Goal: Information Seeking & Learning: Learn about a topic

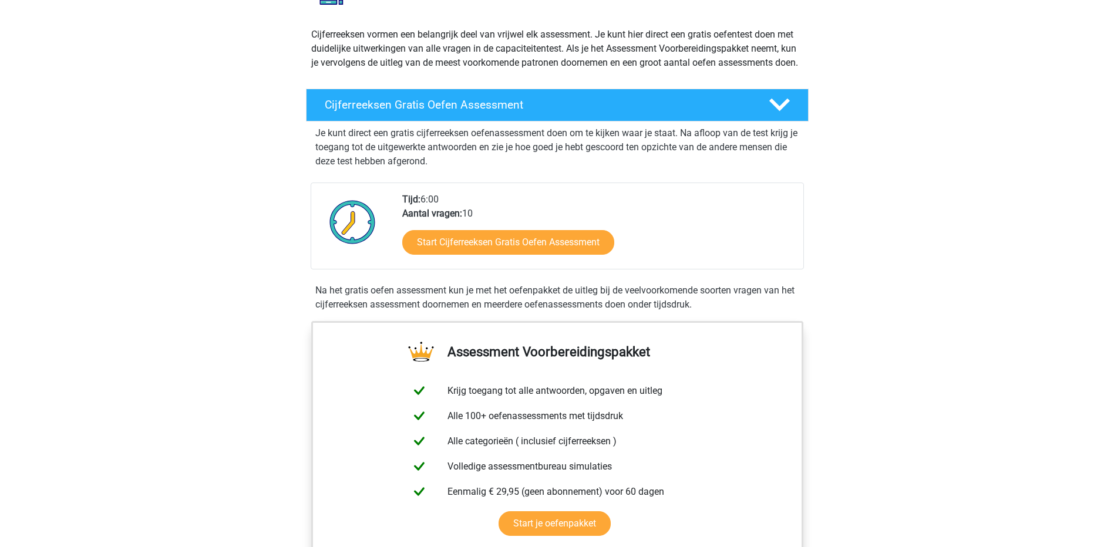
scroll to position [176, 0]
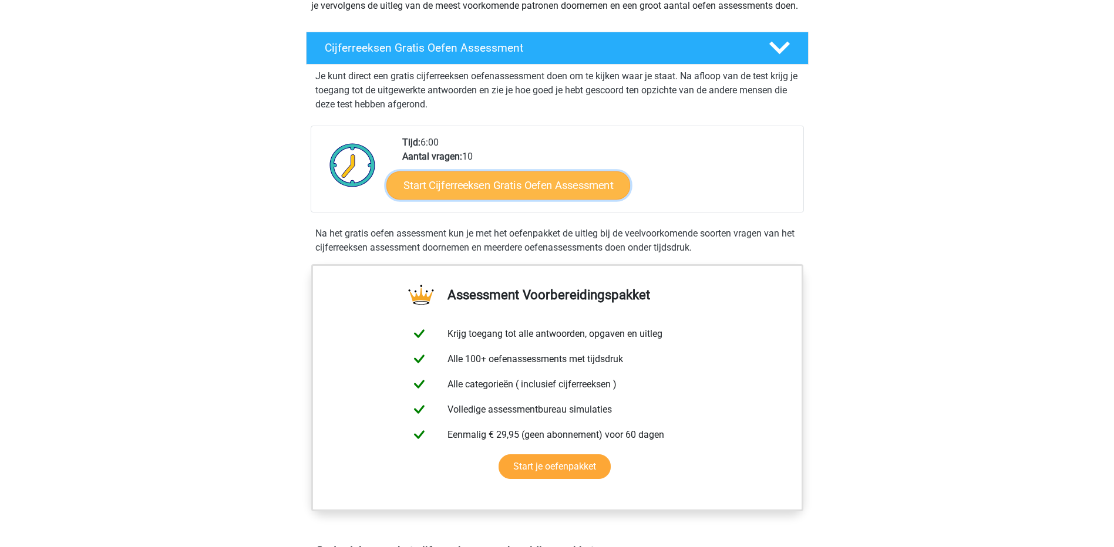
click at [443, 193] on link "Start Cijferreeksen Gratis Oefen Assessment" at bounding box center [508, 185] width 244 height 28
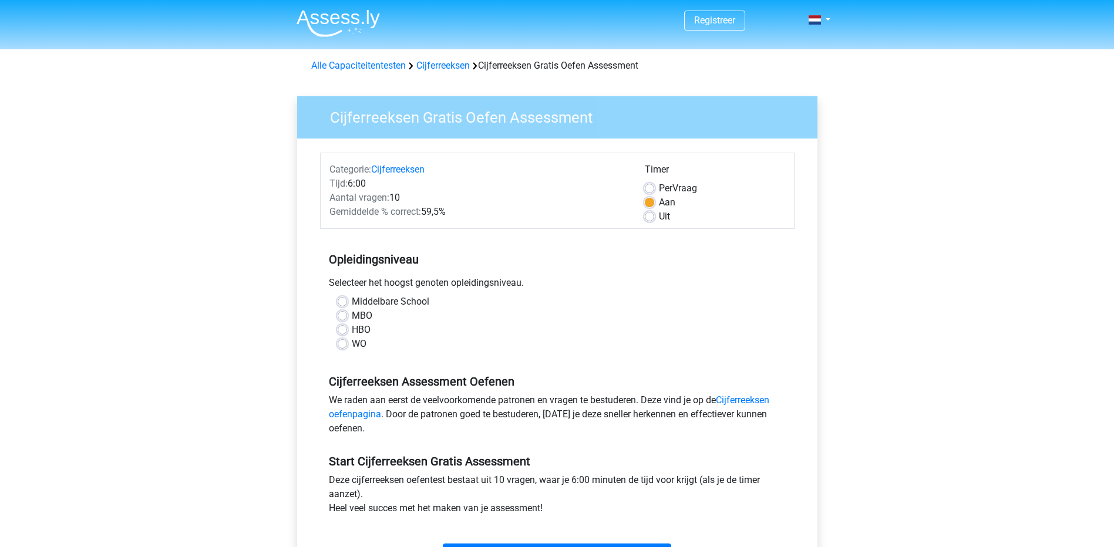
click at [352, 342] on label "WO" at bounding box center [359, 344] width 15 height 14
click at [345, 342] on input "WO" at bounding box center [342, 343] width 9 height 12
radio input "true"
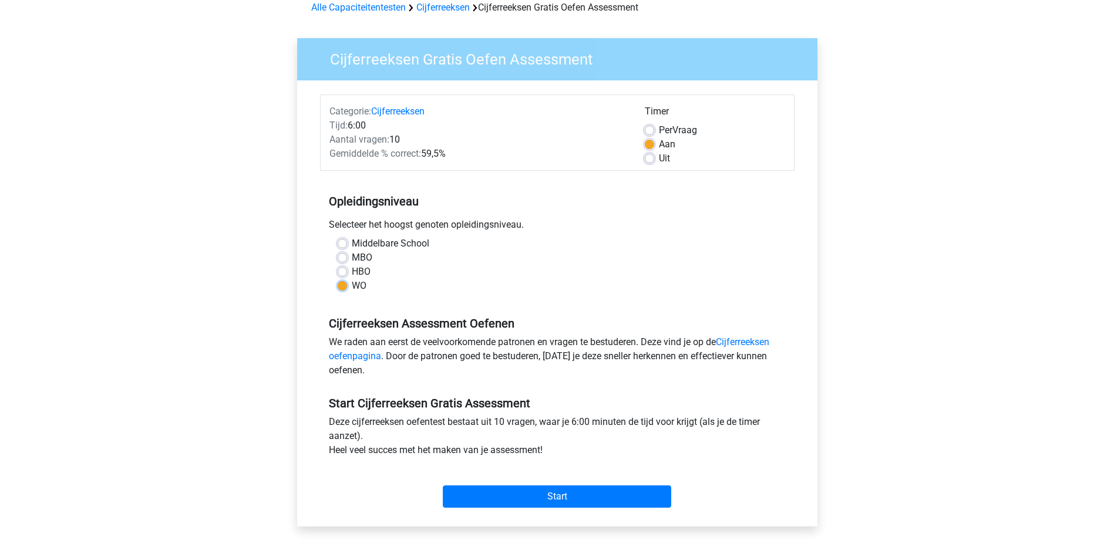
scroll to position [59, 0]
click at [509, 499] on input "Start" at bounding box center [557, 496] width 228 height 22
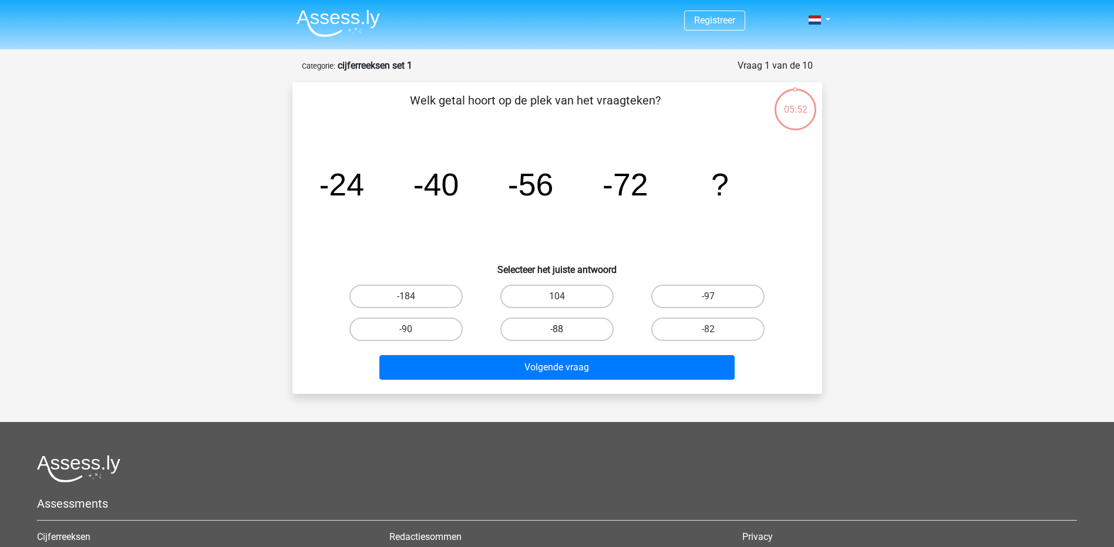
click at [570, 325] on label "-88" at bounding box center [556, 329] width 113 height 23
click at [564, 330] on input "-88" at bounding box center [561, 334] width 8 height 8
radio input "true"
click at [583, 386] on div "Welk getal hoort op de plek van het vraagteken? image/svg+xml -24 -40 -56 -72 ?…" at bounding box center [558, 238] width 530 height 312
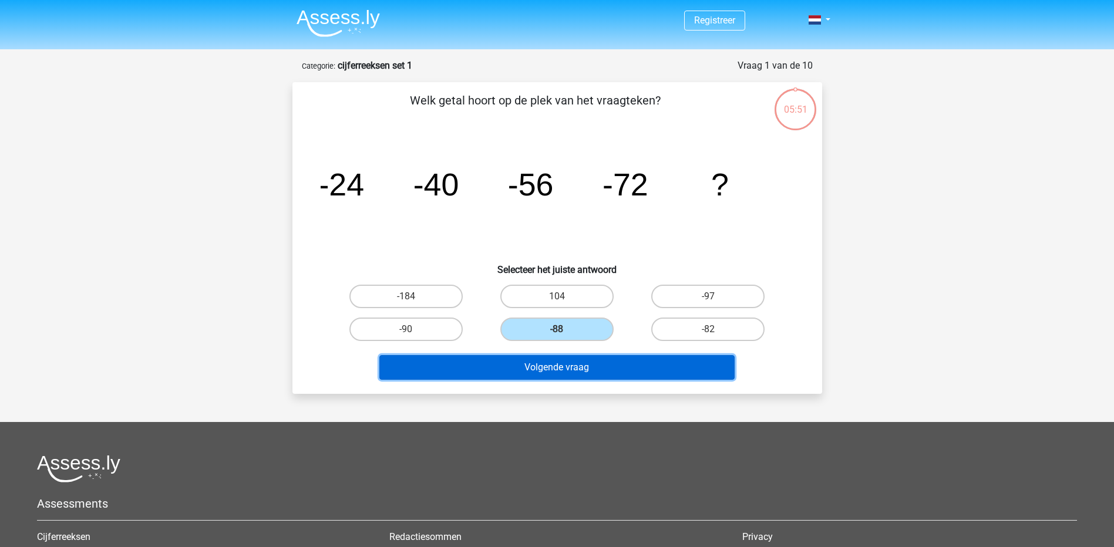
click at [579, 373] on button "Volgende vraag" at bounding box center [556, 367] width 355 height 25
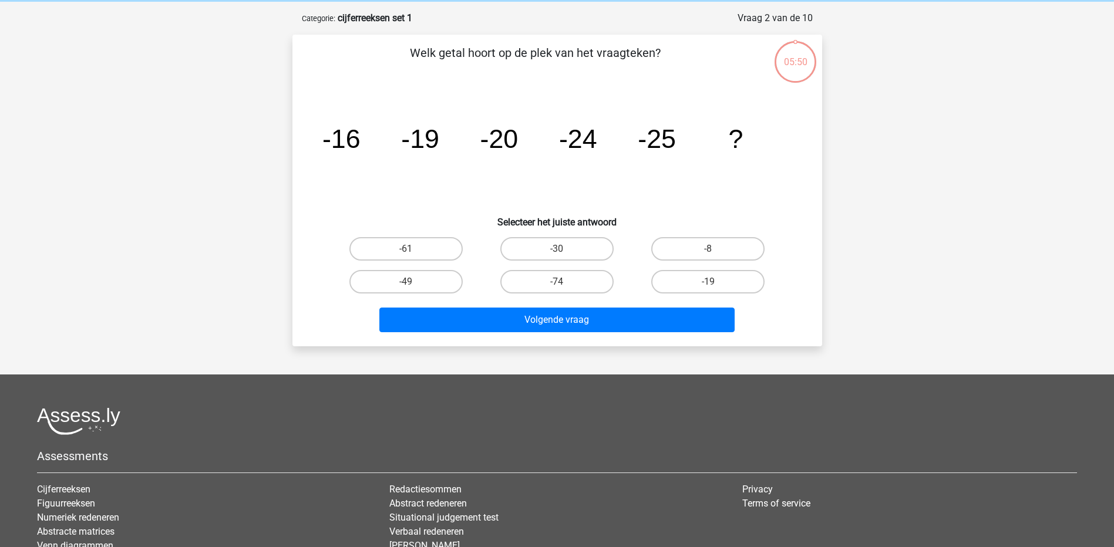
scroll to position [59, 0]
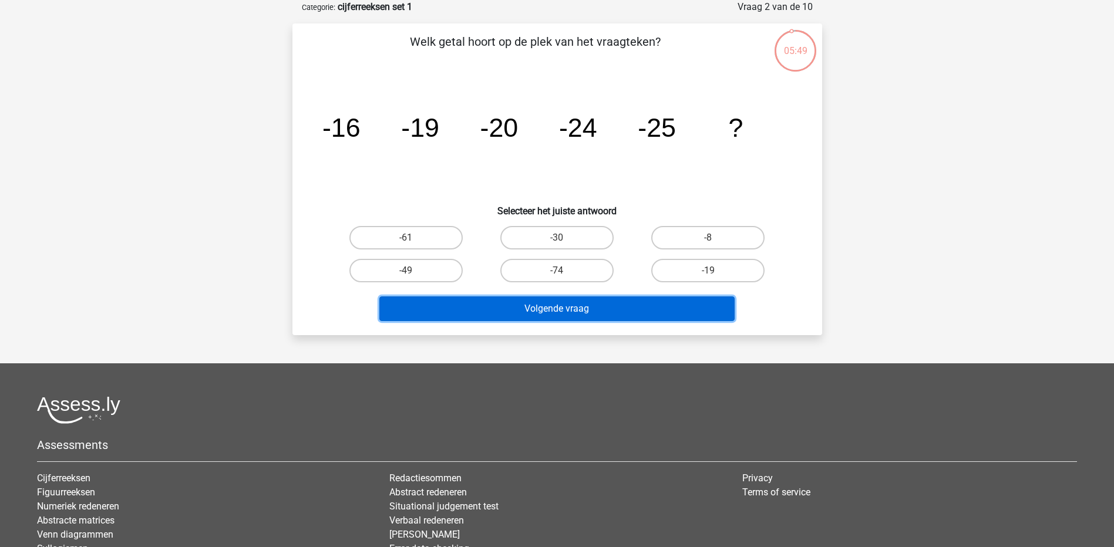
click at [567, 310] on button "Volgende vraag" at bounding box center [556, 309] width 355 height 25
